Goal: Information Seeking & Learning: Find specific fact

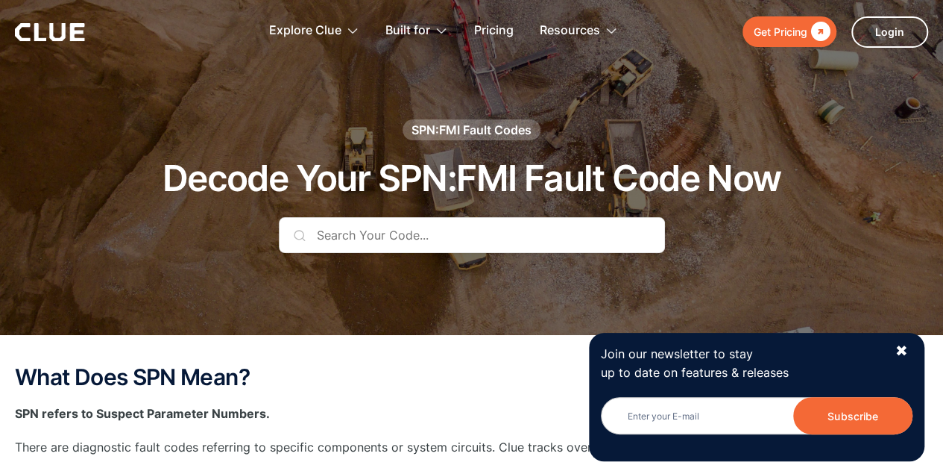
click at [367, 233] on input "text" at bounding box center [472, 235] width 386 height 36
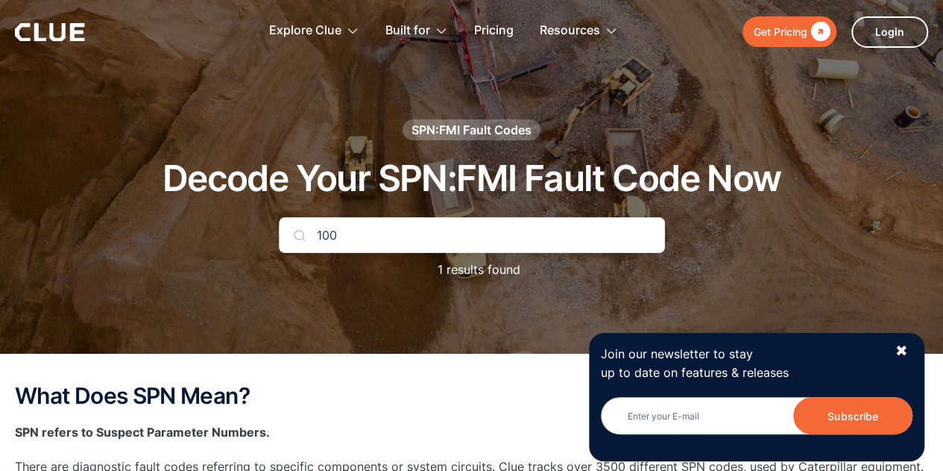
click at [356, 233] on input "100" at bounding box center [472, 235] width 386 height 36
type input "100 FMI17"
click at [298, 236] on img at bounding box center [300, 235] width 12 height 12
click at [902, 347] on div "✖" at bounding box center [901, 351] width 13 height 19
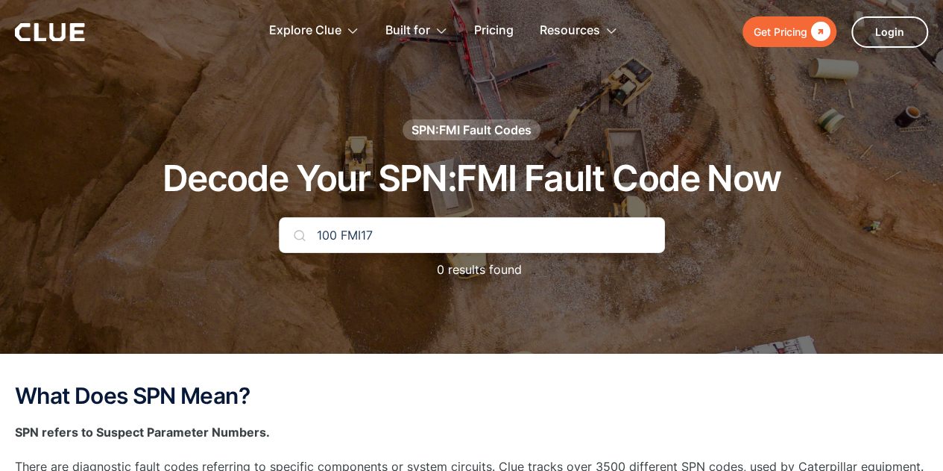
click at [391, 237] on input "100 FMI17" at bounding box center [472, 235] width 386 height 36
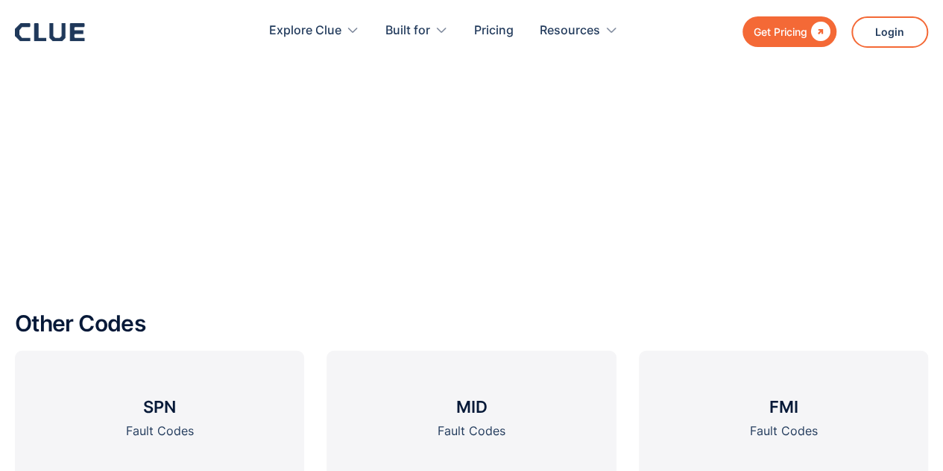
scroll to position [1790, 0]
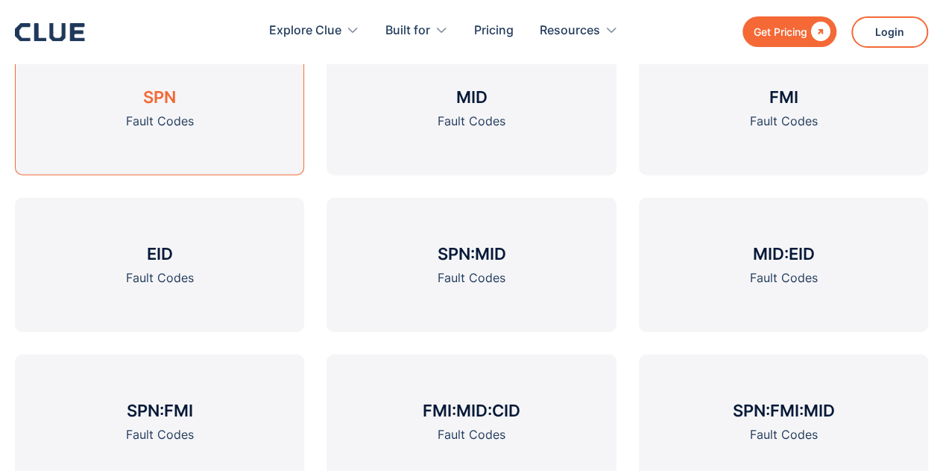
click at [168, 103] on h3 "SPN" at bounding box center [159, 97] width 33 height 22
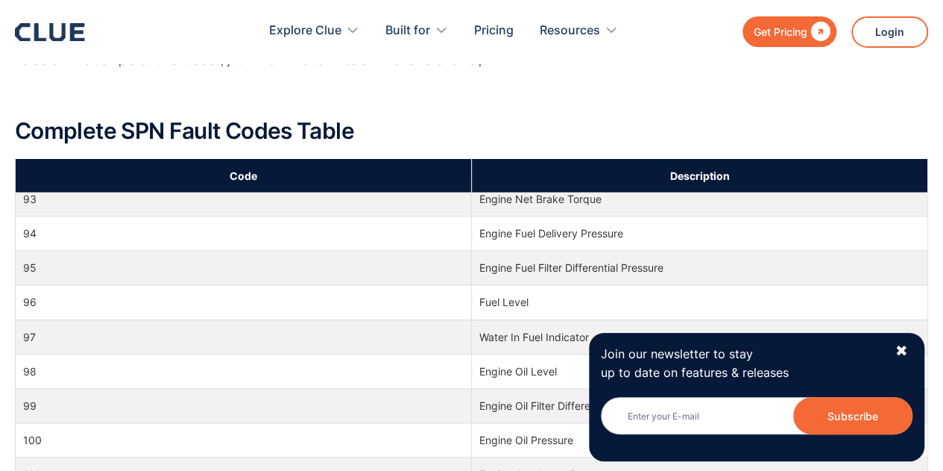
scroll to position [1790, 0]
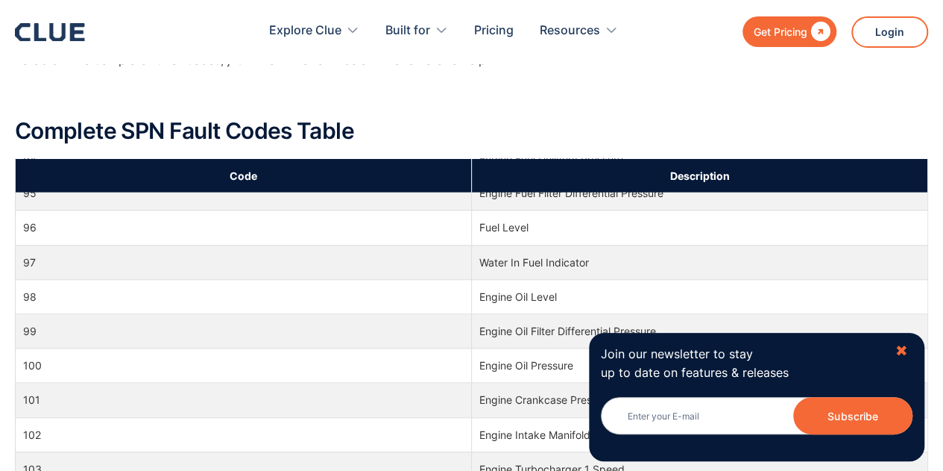
click at [901, 351] on div "✖" at bounding box center [901, 351] width 13 height 19
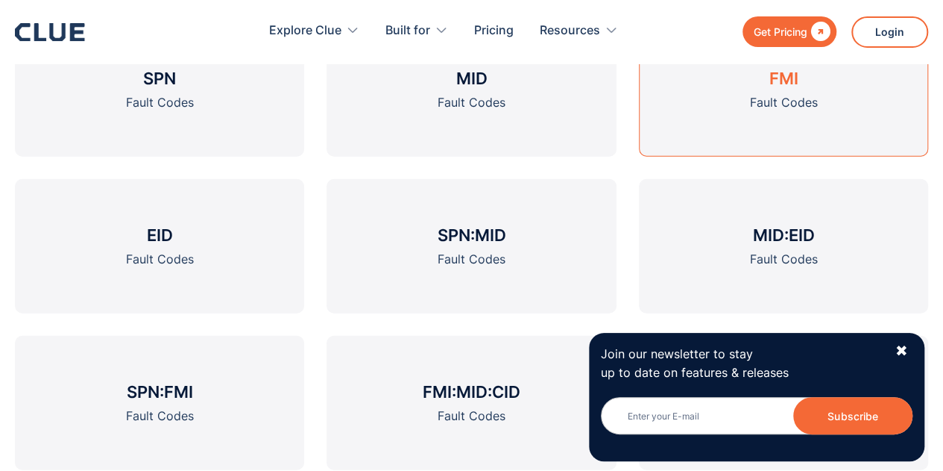
click at [784, 95] on div "Fault Codes" at bounding box center [783, 102] width 68 height 19
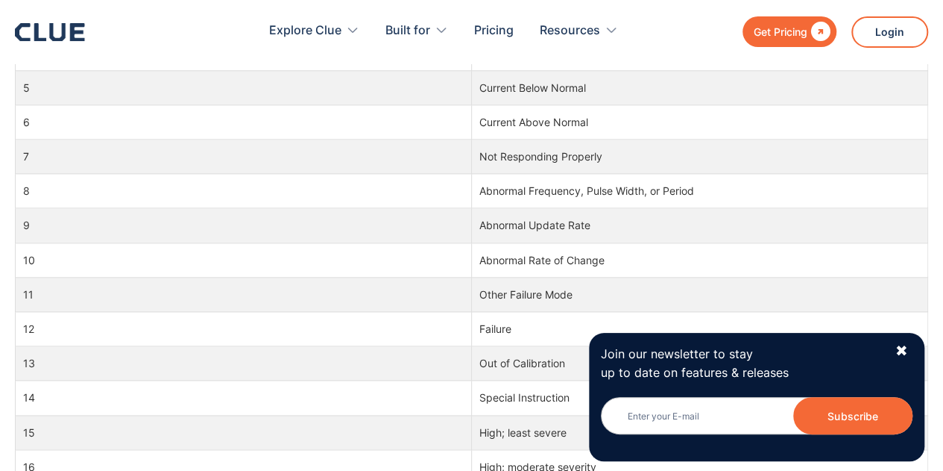
scroll to position [969, 0]
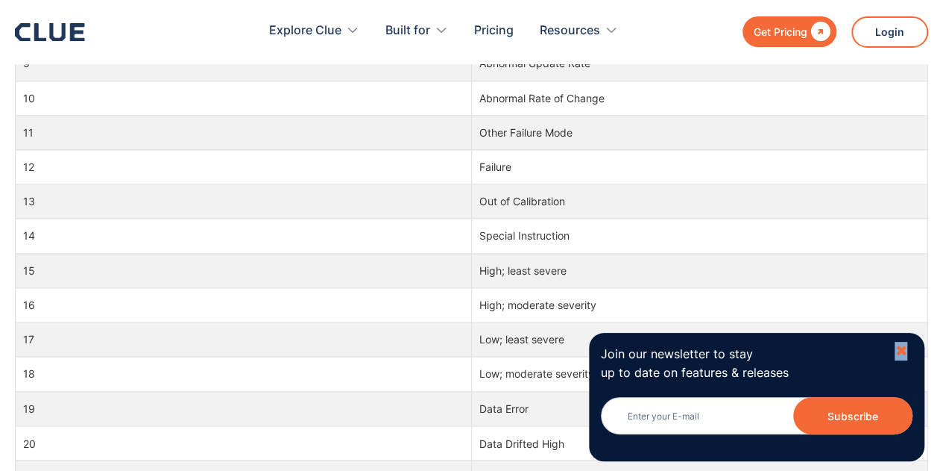
click at [902, 352] on div "✖" at bounding box center [901, 351] width 13 height 19
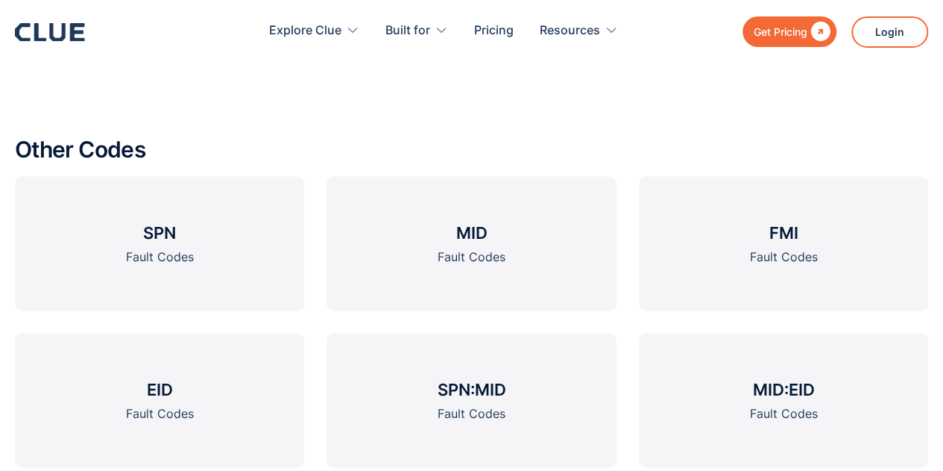
scroll to position [1569, 0]
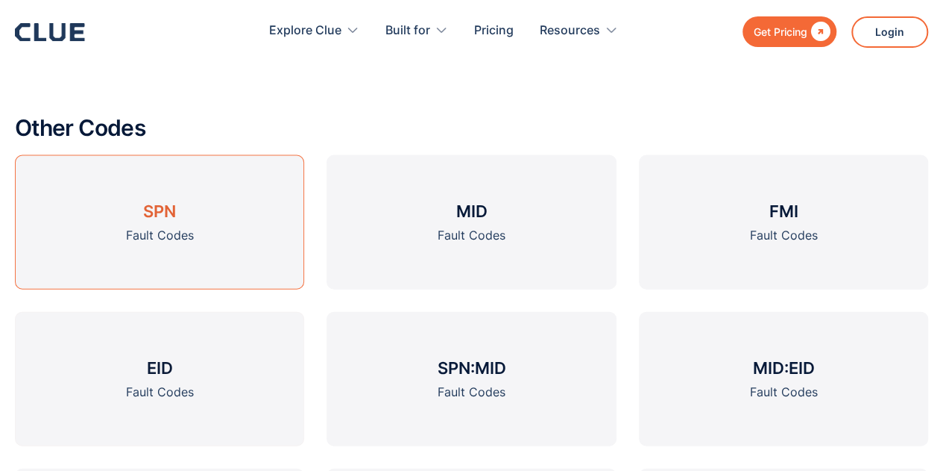
click at [159, 231] on div "Fault Codes" at bounding box center [160, 235] width 68 height 19
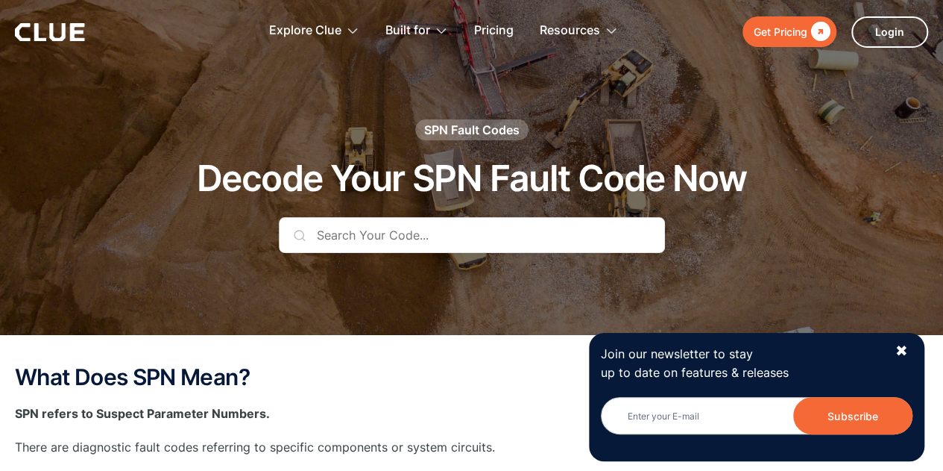
click at [369, 239] on input "text" at bounding box center [472, 235] width 386 height 36
type input "100"
